Goal: Task Accomplishment & Management: Complete application form

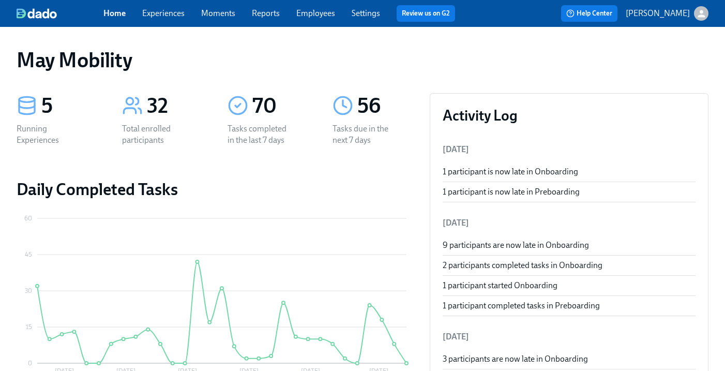
click at [155, 12] on link "Experiences" at bounding box center [163, 13] width 42 height 10
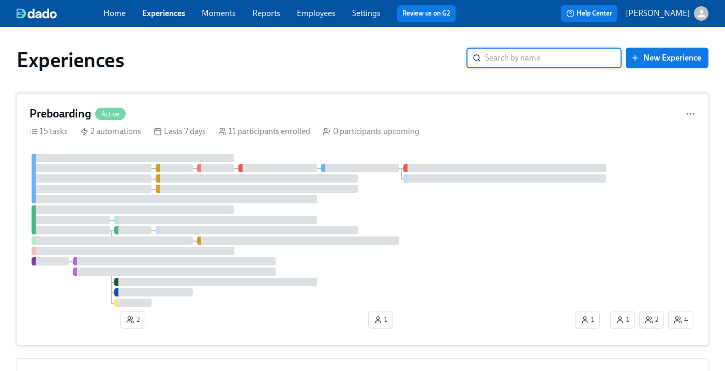
click at [101, 117] on span "Active" at bounding box center [110, 114] width 30 height 8
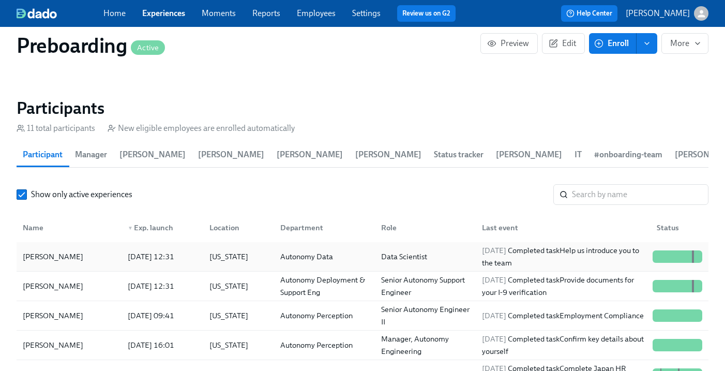
scroll to position [1043, 0]
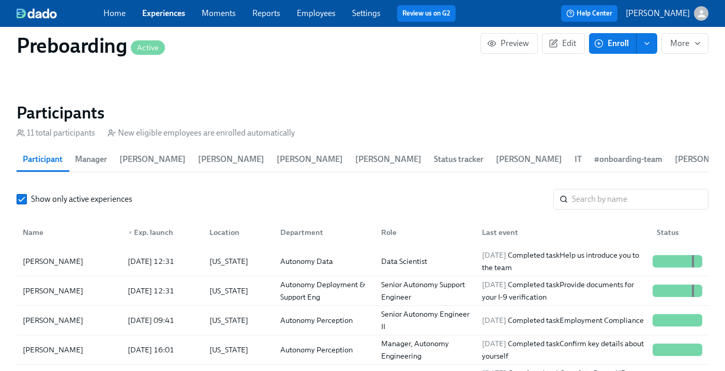
click at [568, 162] on button "IT" at bounding box center [578, 159] width 20 height 25
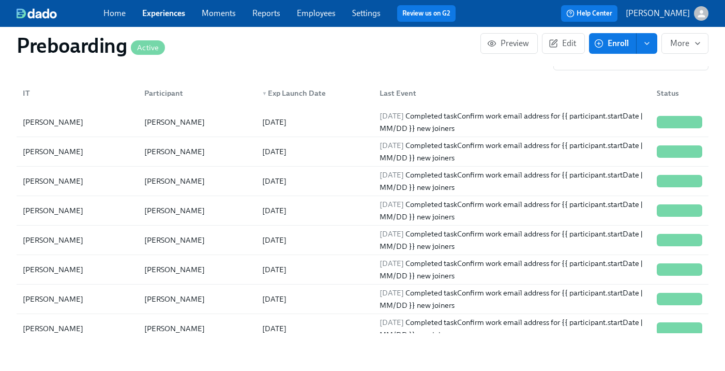
scroll to position [1183, 0]
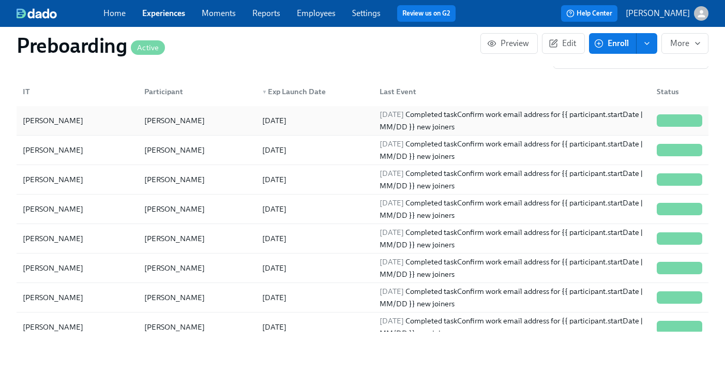
click at [345, 117] on div "2025/08/12" at bounding box center [312, 120] width 117 height 21
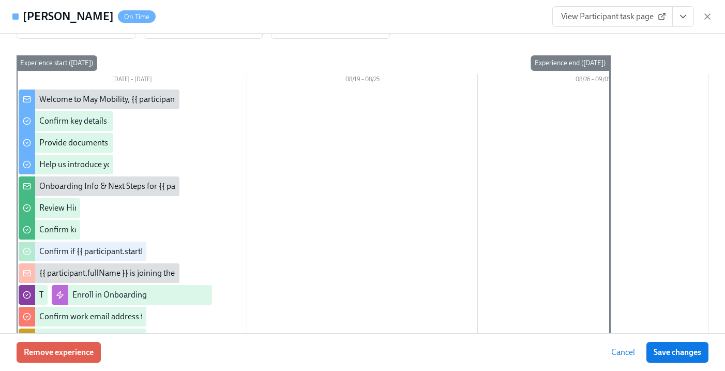
scroll to position [3, 0]
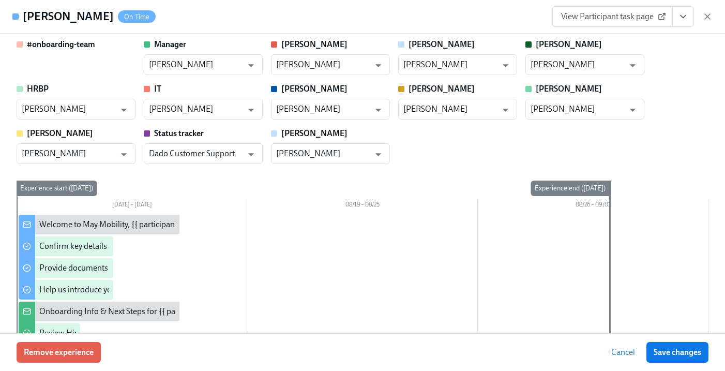
click at [684, 19] on icon "View task page" at bounding box center [683, 16] width 10 height 10
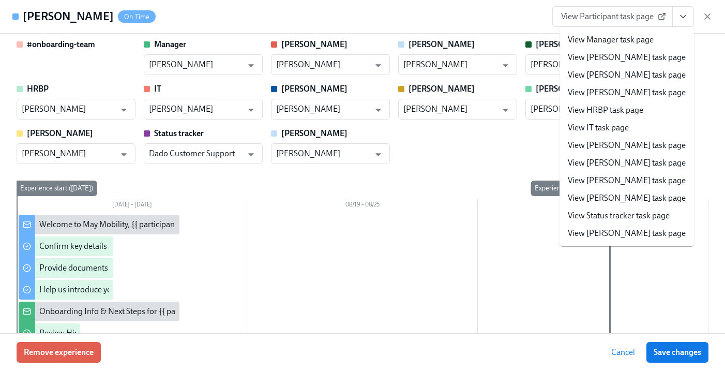
click at [609, 126] on link "View IT task page" at bounding box center [597, 127] width 61 height 11
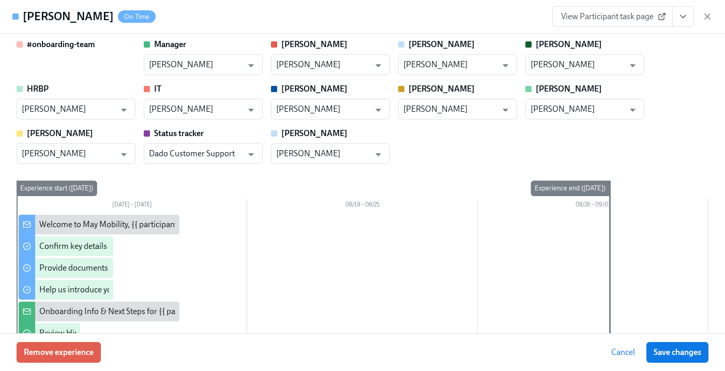
scroll to position [0, 0]
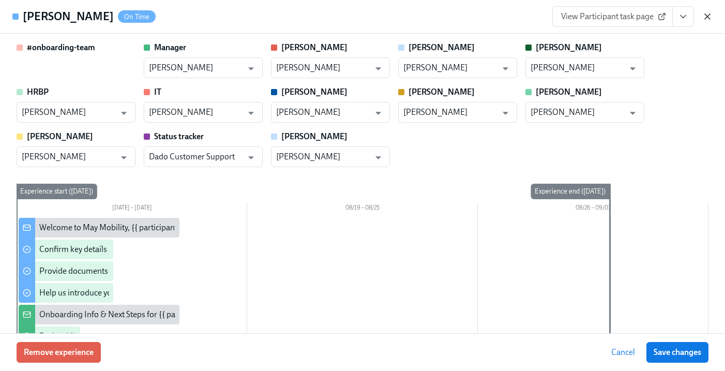
click at [702, 18] on icon "button" at bounding box center [707, 16] width 10 height 10
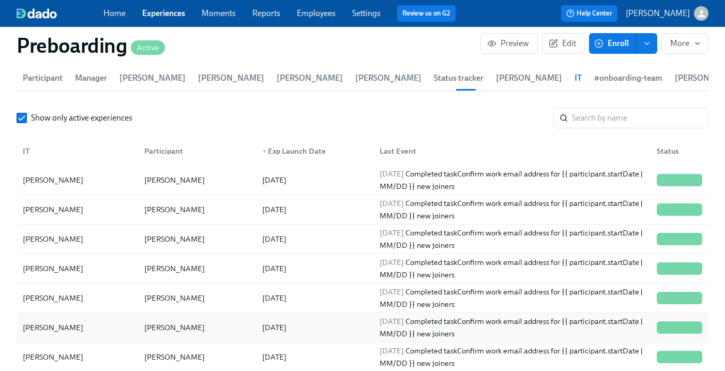
scroll to position [1105, 0]
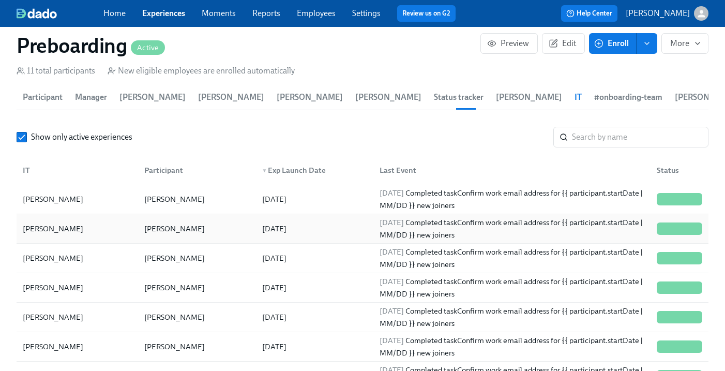
click at [193, 223] on div "Nissa Mayhoub" at bounding box center [174, 228] width 69 height 12
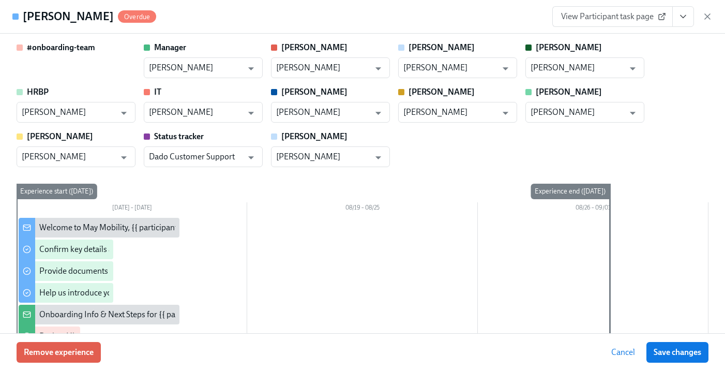
click at [688, 12] on button "View task page" at bounding box center [683, 16] width 22 height 21
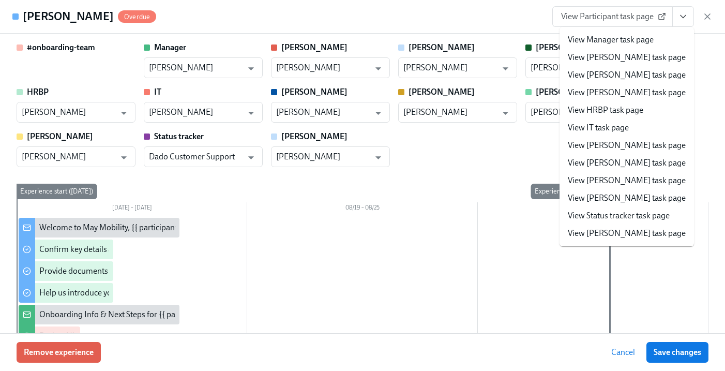
click at [617, 129] on link "View IT task page" at bounding box center [597, 127] width 61 height 11
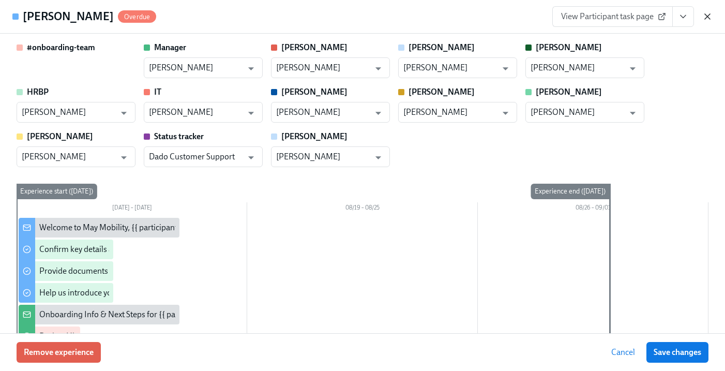
click at [702, 21] on icon "button" at bounding box center [707, 16] width 10 height 10
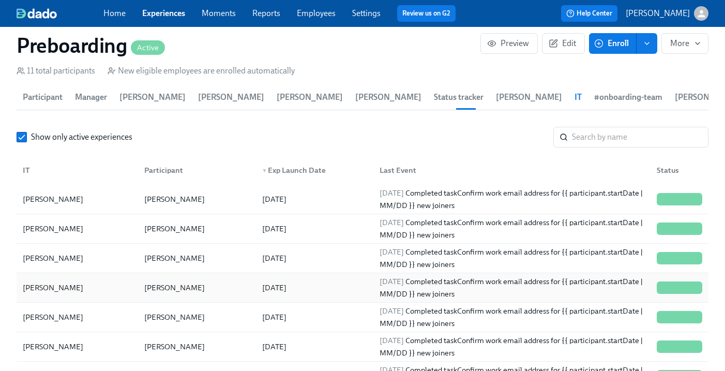
click at [210, 282] on div "Rajani Acharya" at bounding box center [194, 287] width 117 height 21
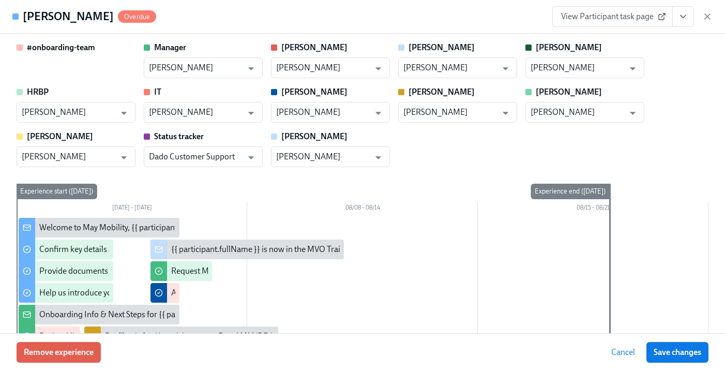
click at [685, 17] on icon "View task page" at bounding box center [683, 16] width 10 height 10
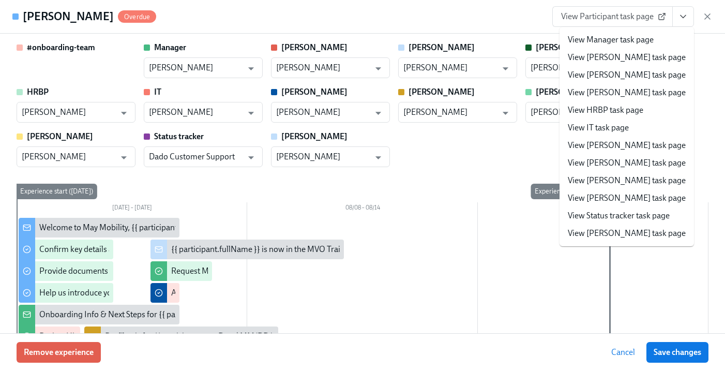
click at [624, 127] on link "View IT task page" at bounding box center [597, 127] width 61 height 11
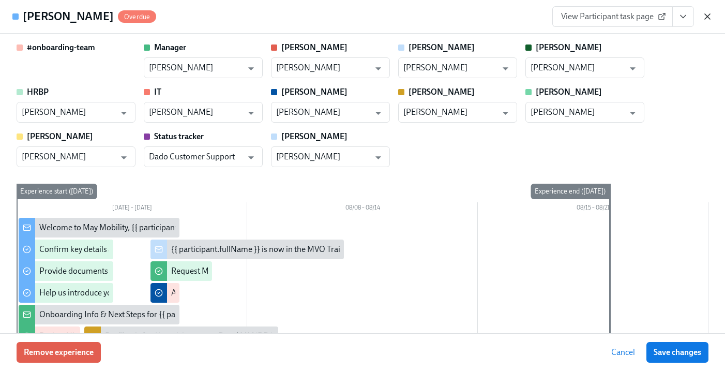
click at [705, 17] on icon "button" at bounding box center [707, 16] width 10 height 10
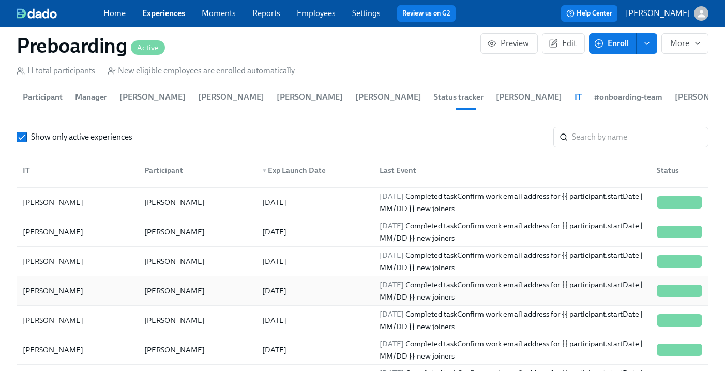
scroll to position [72, 0]
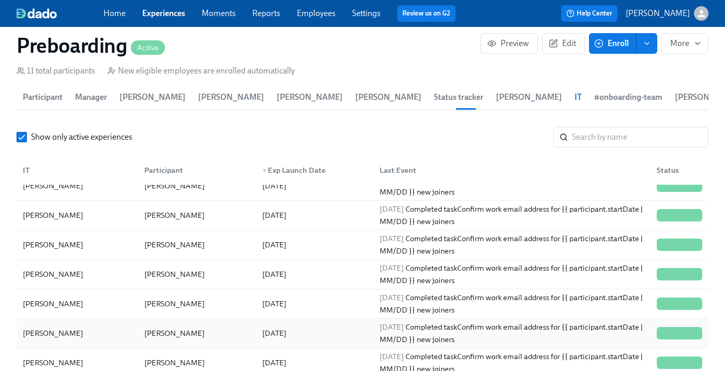
click at [193, 342] on div "Sean Sales" at bounding box center [194, 332] width 117 height 21
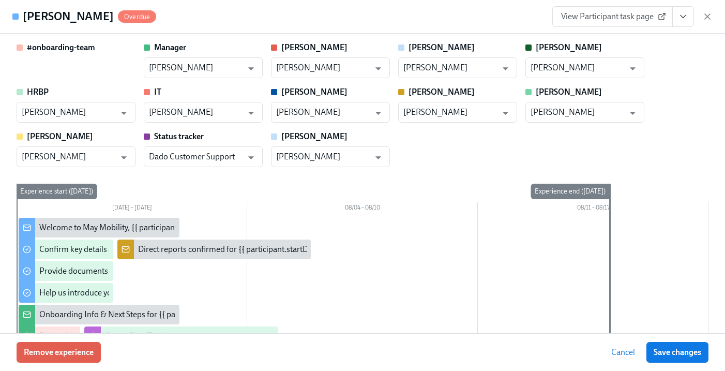
click at [687, 19] on icon "View task page" at bounding box center [683, 16] width 10 height 10
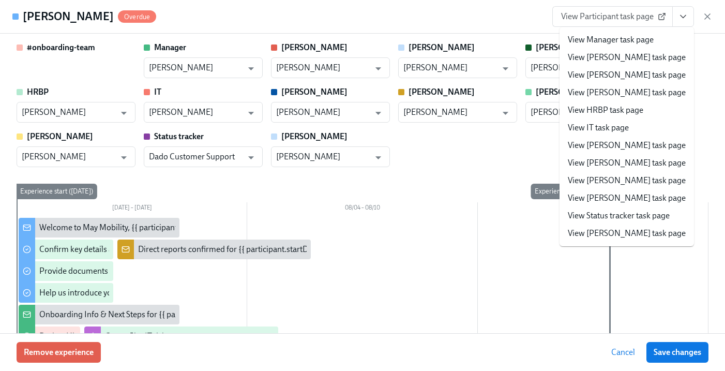
click at [606, 125] on link "View IT task page" at bounding box center [597, 127] width 61 height 11
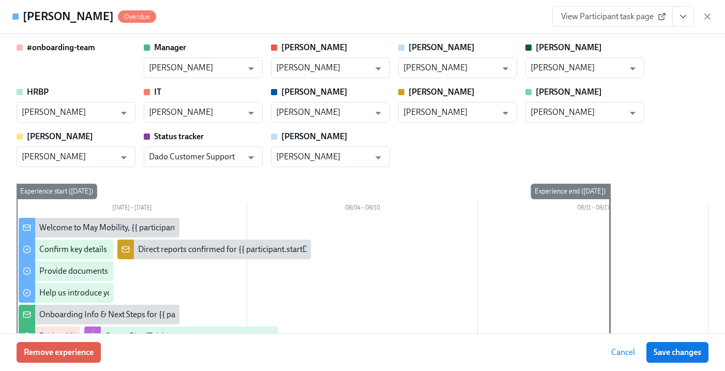
click at [697, 23] on div "View Participant task page" at bounding box center [632, 16] width 160 height 21
click at [705, 23] on div "View Participant task page" at bounding box center [632, 16] width 160 height 21
click at [713, 16] on div "Sean Sales Overdue View Participant task page" at bounding box center [362, 17] width 725 height 34
click at [707, 16] on icon "button" at bounding box center [706, 16] width 5 height 5
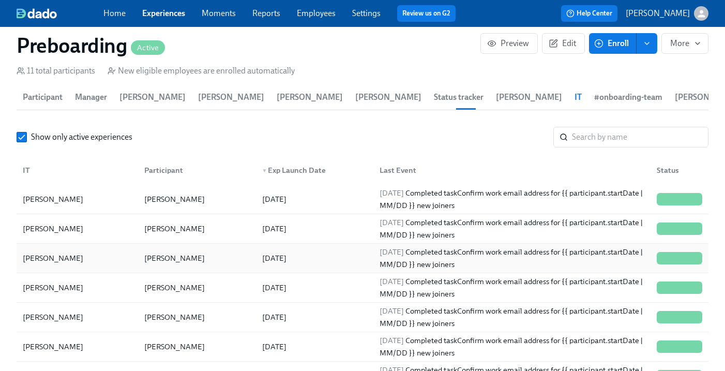
click at [181, 252] on div "Chao Chen" at bounding box center [174, 258] width 69 height 12
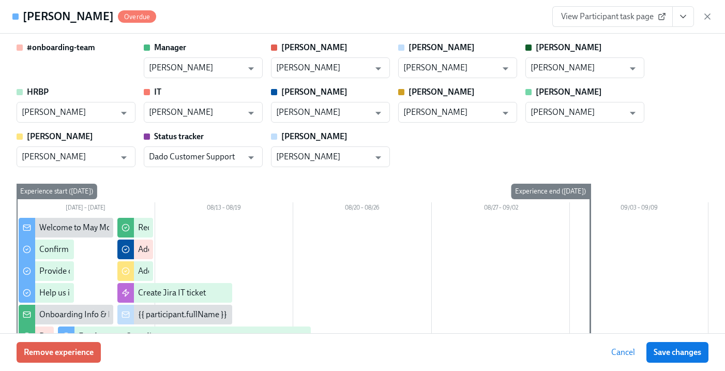
click at [678, 11] on icon "View task page" at bounding box center [683, 16] width 10 height 10
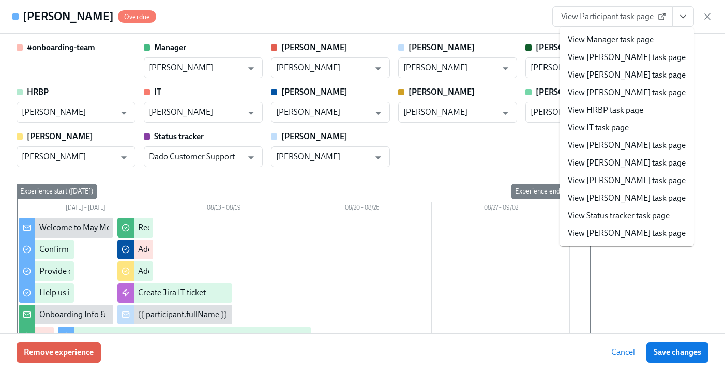
click at [592, 129] on link "View IT task page" at bounding box center [597, 127] width 61 height 11
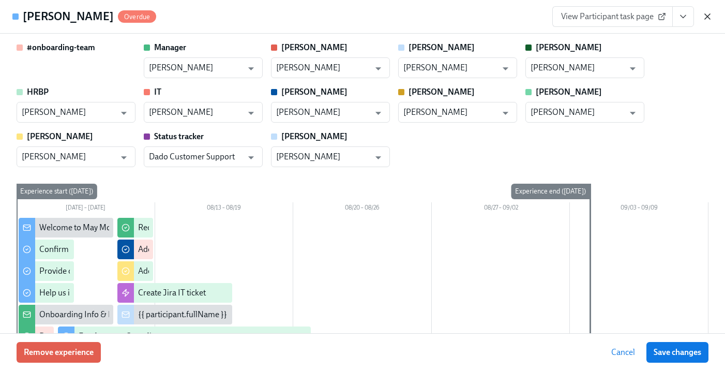
click at [704, 17] on icon "button" at bounding box center [707, 16] width 10 height 10
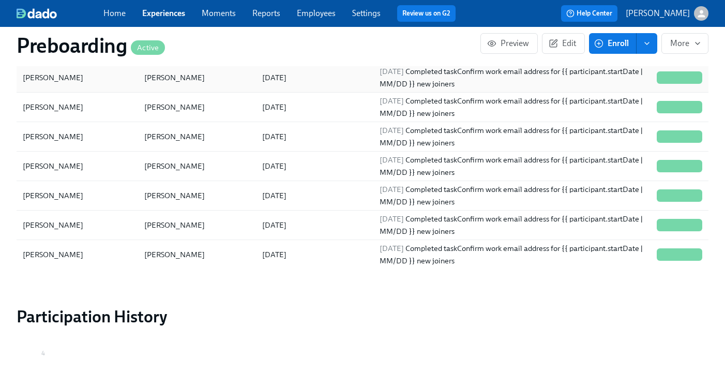
scroll to position [1259, 0]
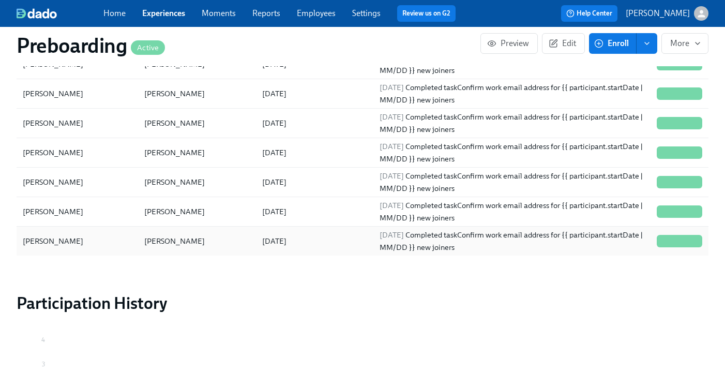
click at [281, 240] on div "2025/07/28" at bounding box center [274, 241] width 33 height 12
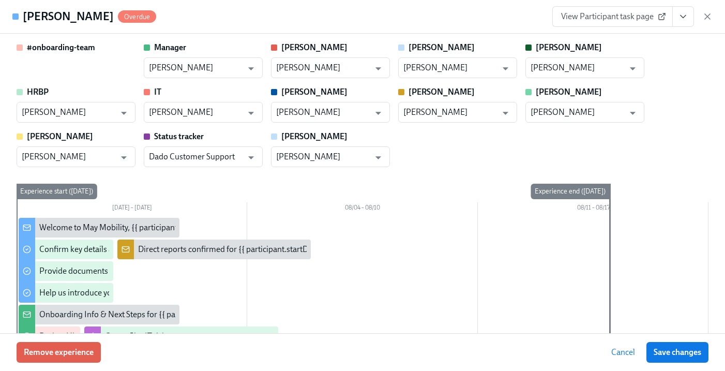
click at [687, 14] on icon "View task page" at bounding box center [683, 16] width 10 height 10
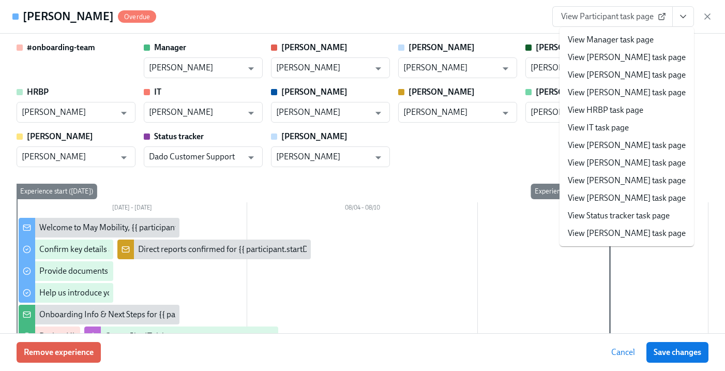
click at [627, 128] on link "View IT task page" at bounding box center [597, 127] width 61 height 11
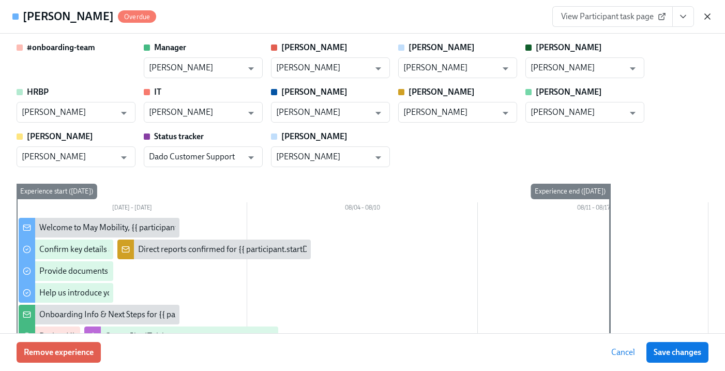
click at [707, 15] on icon "button" at bounding box center [707, 16] width 10 height 10
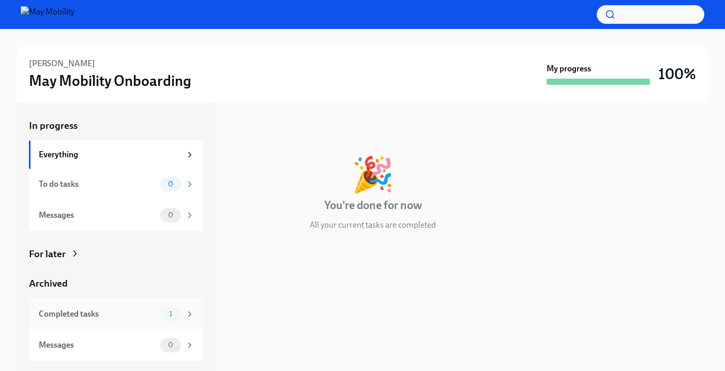
click at [90, 302] on div "Completed tasks 1" at bounding box center [116, 313] width 174 height 31
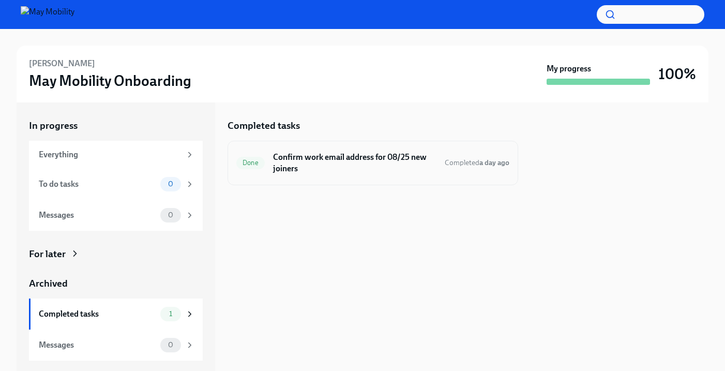
click at [427, 164] on h6 "Confirm work email address for 08/25 new joiners" at bounding box center [354, 162] width 163 height 23
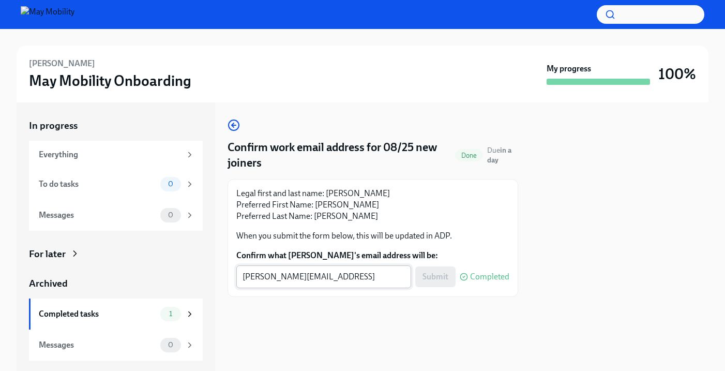
click at [371, 279] on textarea "helena.thomas@maymobility.com" at bounding box center [323, 276] width 162 height 12
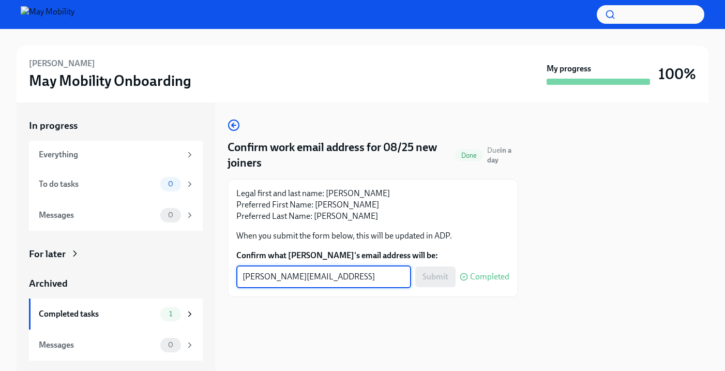
click at [371, 279] on textarea "helena.thomas@maymobility.com" at bounding box center [323, 276] width 162 height 12
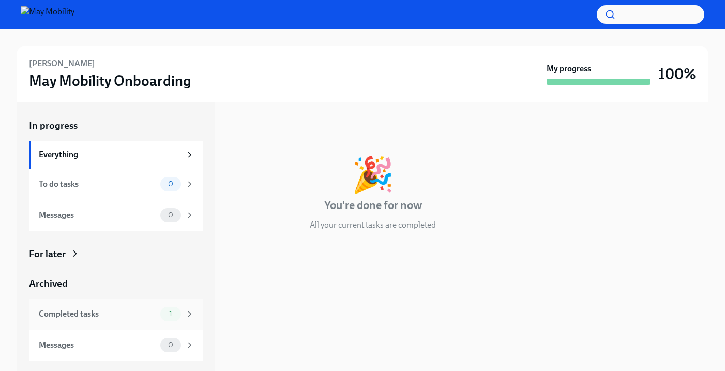
click at [91, 319] on div "Completed tasks 1" at bounding box center [117, 313] width 156 height 14
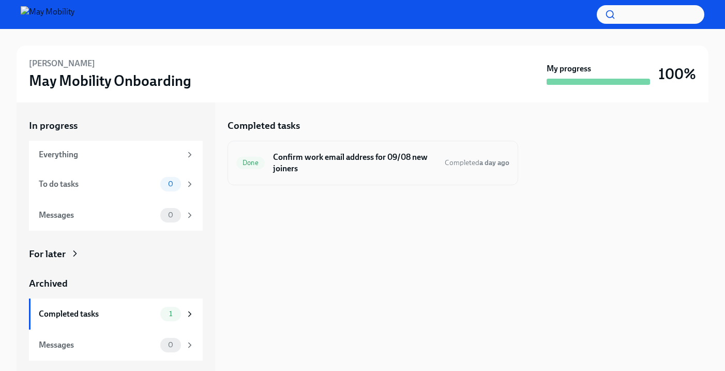
click at [429, 166] on h6 "Confirm work email address for 09/08 new joiners" at bounding box center [354, 162] width 163 height 23
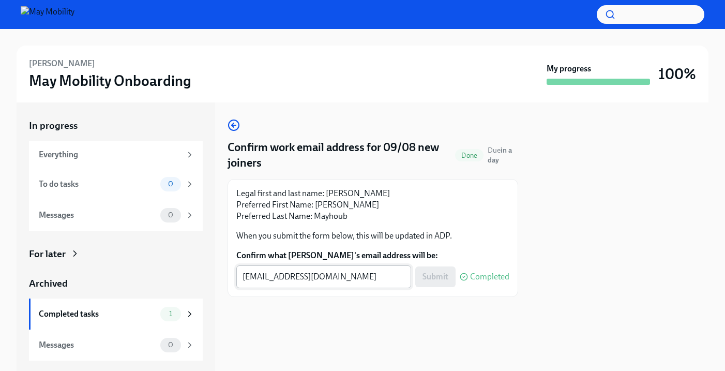
click at [383, 273] on textarea "nissa.mayhoub@maymobility.com" at bounding box center [323, 276] width 162 height 12
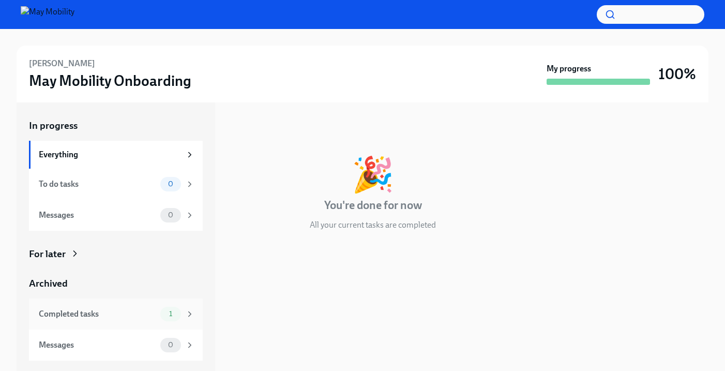
click at [75, 322] on div "Completed tasks 1" at bounding box center [116, 313] width 174 height 31
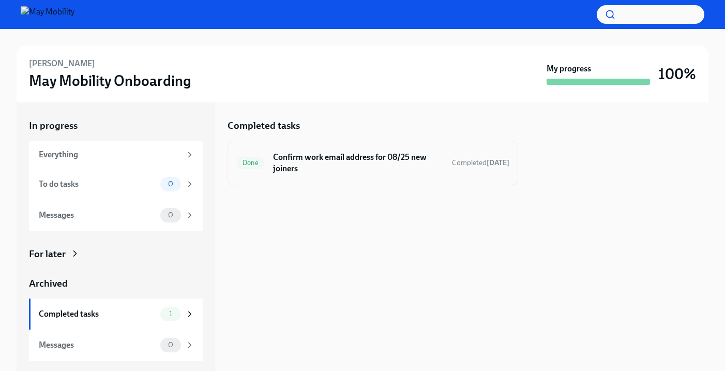
click at [405, 165] on h6 "Confirm work email address for 08/25 new joiners" at bounding box center [358, 162] width 171 height 23
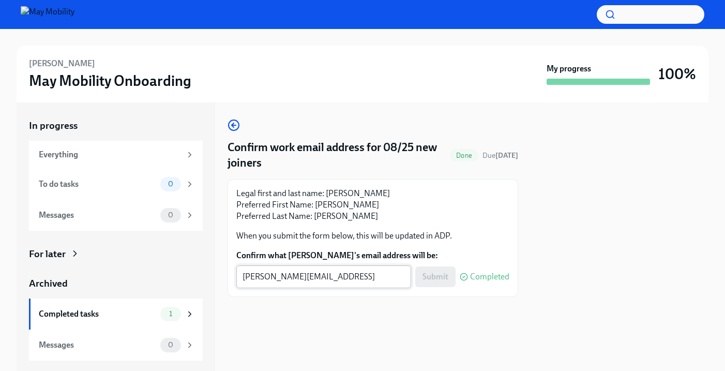
click at [382, 276] on textarea "rajani.acharya@maymobility.com" at bounding box center [323, 276] width 162 height 12
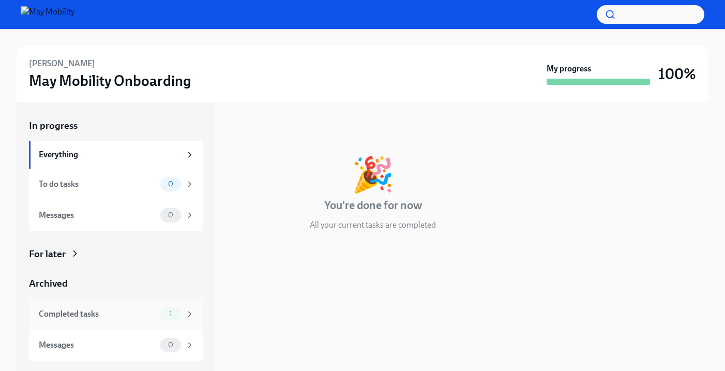
click at [94, 312] on div "Completed tasks" at bounding box center [97, 313] width 117 height 11
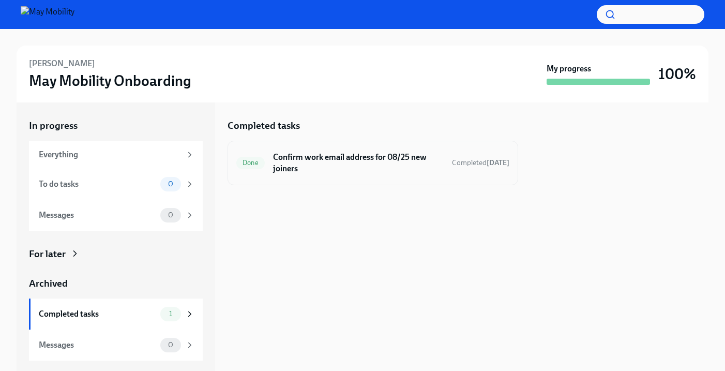
click at [422, 164] on h6 "Confirm work email address for 08/25 new joiners" at bounding box center [358, 162] width 171 height 23
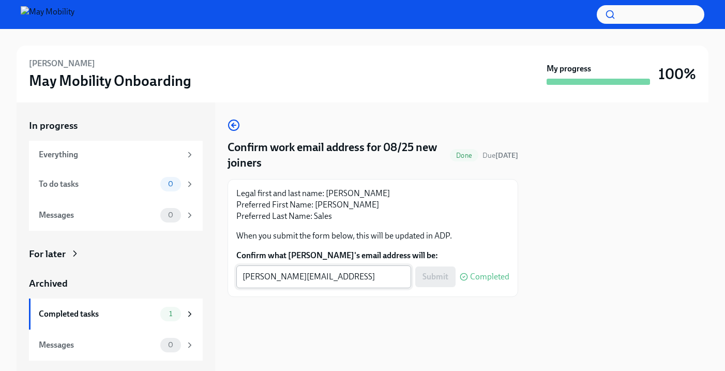
click at [378, 275] on textarea "sean.sales@maymobility.com" at bounding box center [323, 276] width 162 height 12
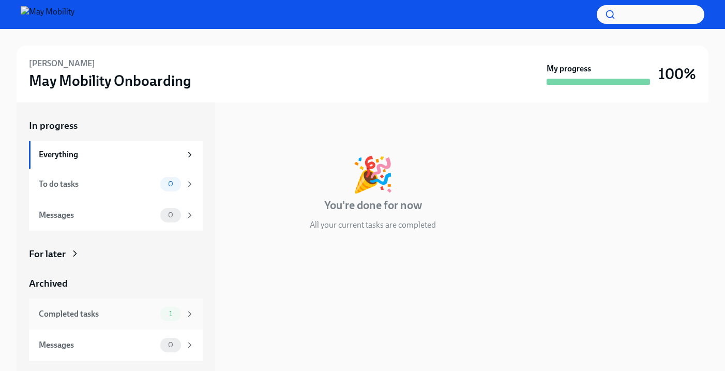
click at [106, 305] on div "Completed tasks 1" at bounding box center [116, 313] width 174 height 31
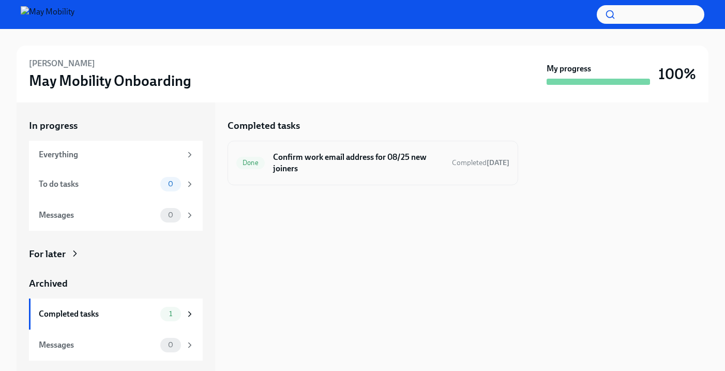
click at [424, 176] on div "Done Confirm work email address for 08/25 new joiners Completed 5 days ago" at bounding box center [372, 163] width 290 height 44
click at [402, 160] on h6 "Confirm work email address for 08/25 new joiners" at bounding box center [358, 162] width 171 height 23
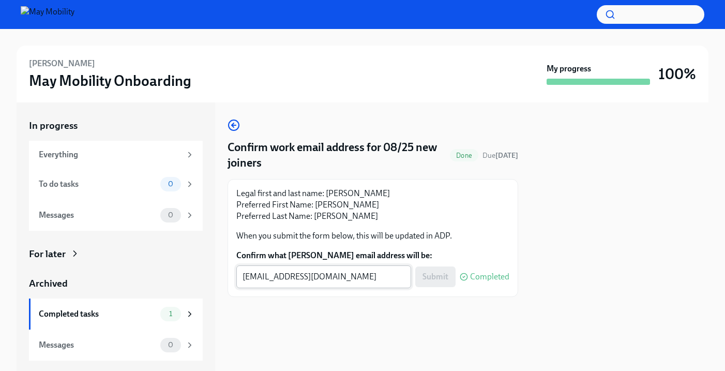
click at [388, 283] on div "chao.chen@maymobility.com x ​" at bounding box center [323, 276] width 175 height 23
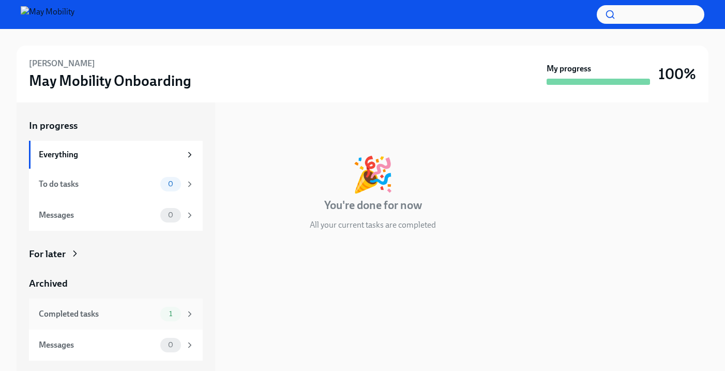
click at [88, 310] on div "Completed tasks" at bounding box center [97, 313] width 117 height 11
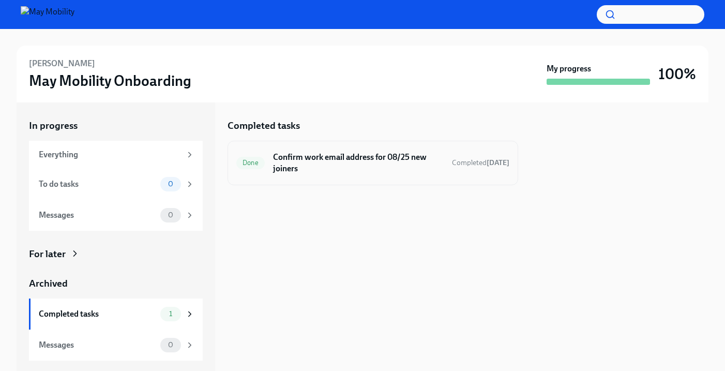
click at [385, 165] on h6 "Confirm work email address for 08/25 new joiners" at bounding box center [358, 162] width 171 height 23
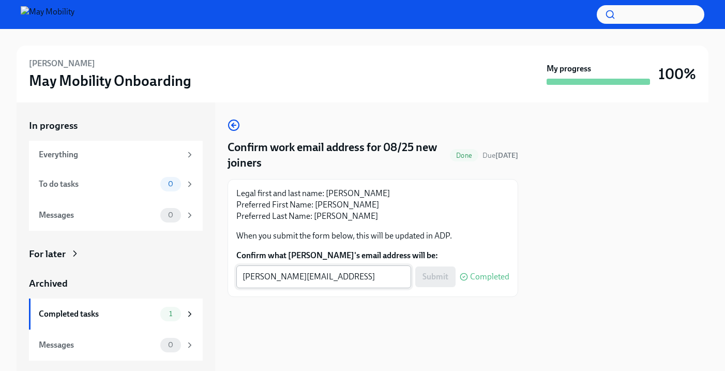
click at [374, 272] on textarea "[PERSON_NAME][EMAIL_ADDRESS][PERSON_NAME][DOMAIN_NAME]" at bounding box center [323, 276] width 162 height 12
